Goal: Task Accomplishment & Management: Manage account settings

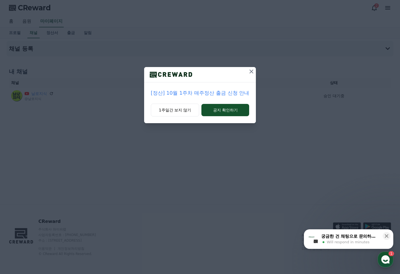
click at [252, 72] on icon at bounding box center [251, 71] width 7 height 7
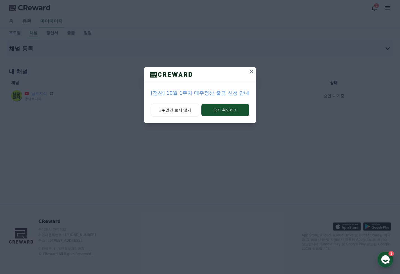
click at [250, 72] on icon at bounding box center [251, 71] width 7 height 7
